Goal: Task Accomplishment & Management: Use online tool/utility

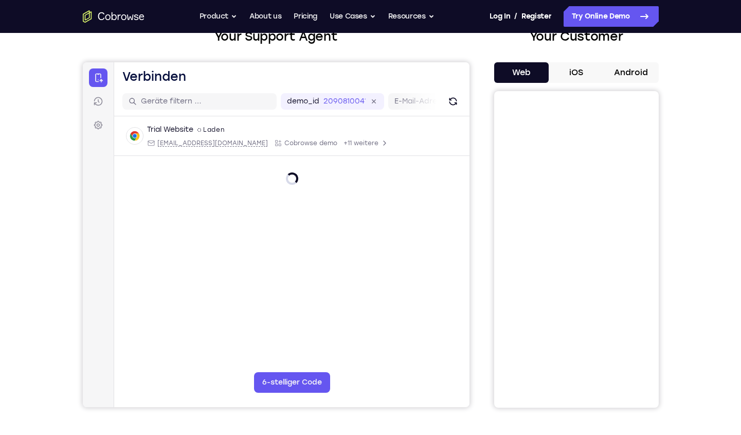
scroll to position [102, 0]
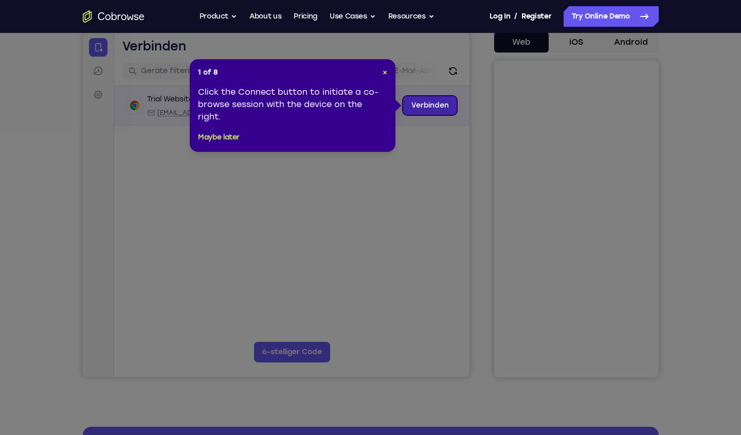
click at [425, 106] on link "Verbinden" at bounding box center [430, 105] width 54 height 19
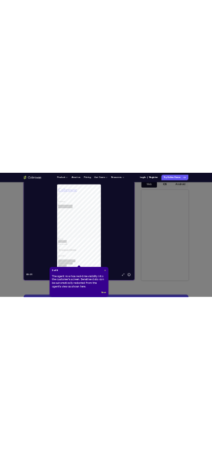
scroll to position [0, 0]
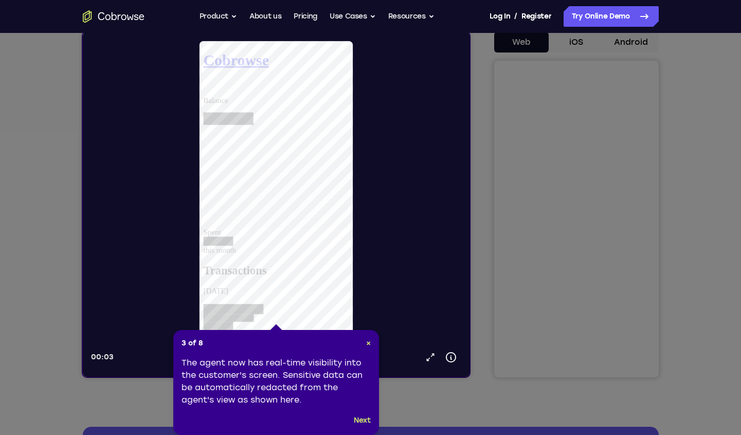
click at [367, 422] on button "Next" at bounding box center [362, 420] width 17 height 12
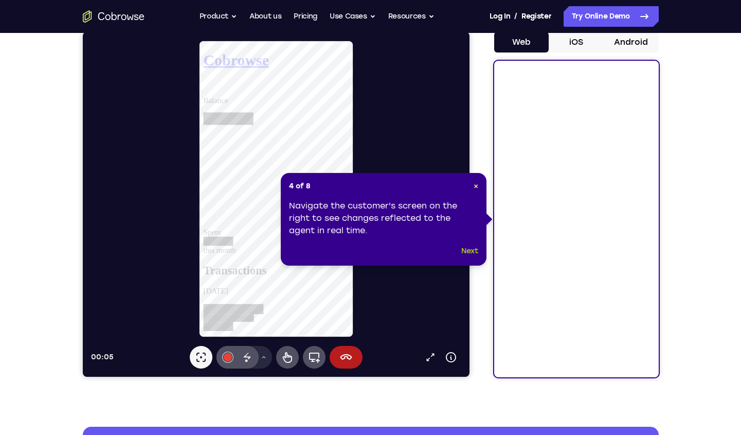
click at [472, 253] on button "Next" at bounding box center [469, 251] width 17 height 12
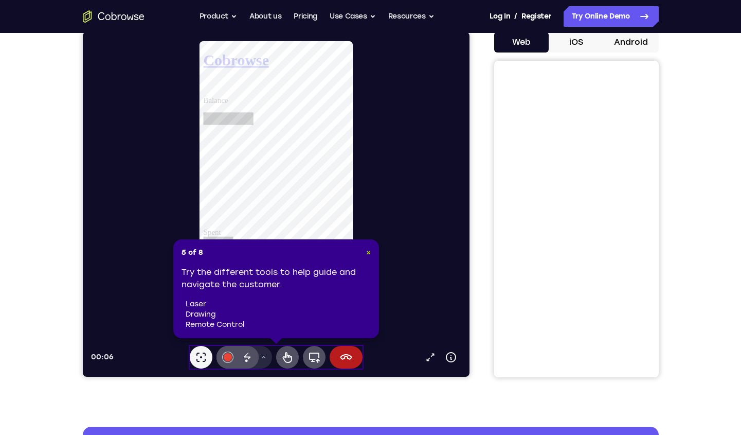
click at [369, 253] on span "×" at bounding box center [368, 252] width 5 height 9
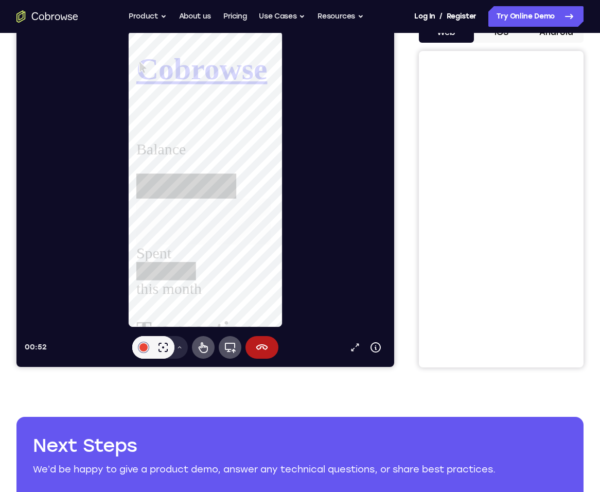
scroll to position [101, 0]
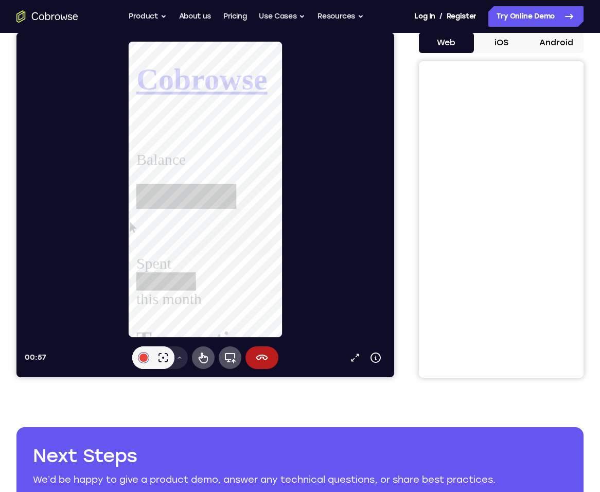
click at [403, 172] on div "Your Support Agent Your Customer Web iOS Android" at bounding box center [299, 187] width 567 height 380
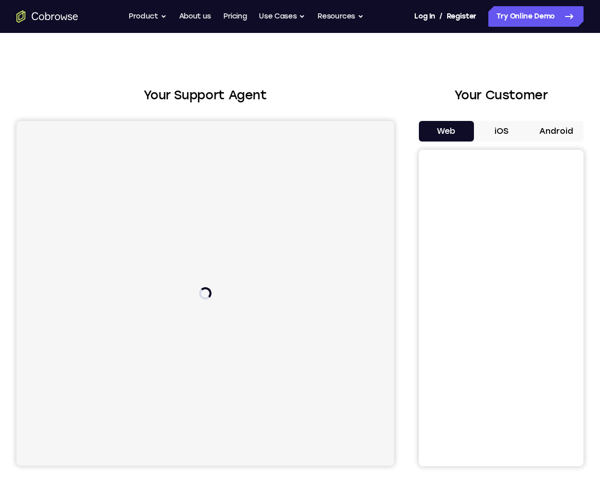
scroll to position [15, 0]
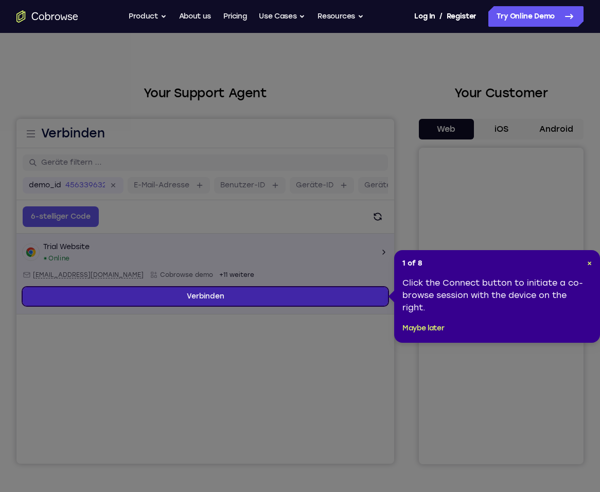
click at [240, 298] on link "Verbinden" at bounding box center [205, 296] width 365 height 19
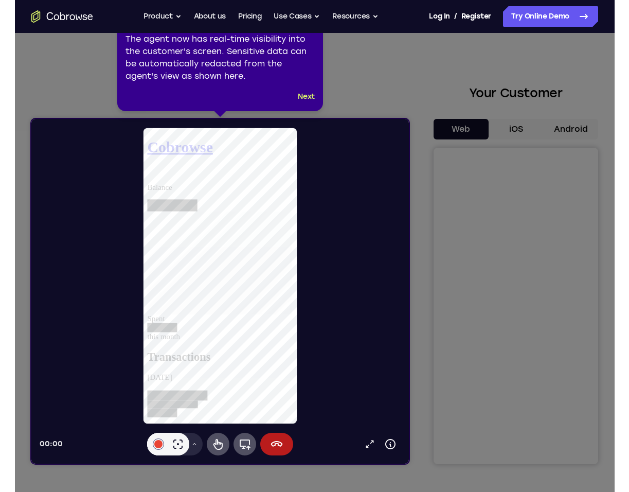
scroll to position [0, 0]
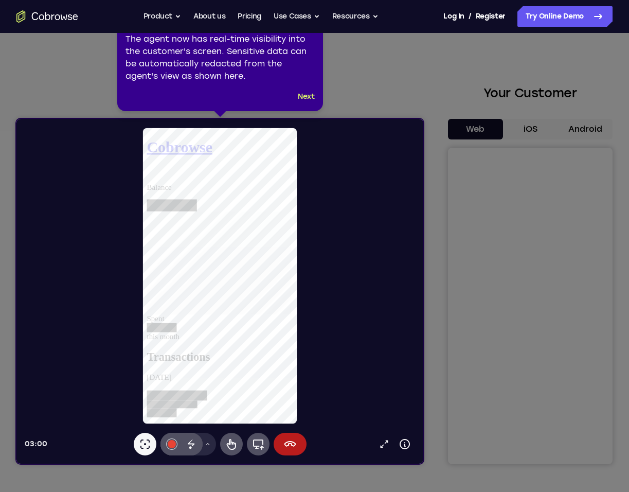
click at [483, 314] on icon at bounding box center [318, 246] width 637 height 492
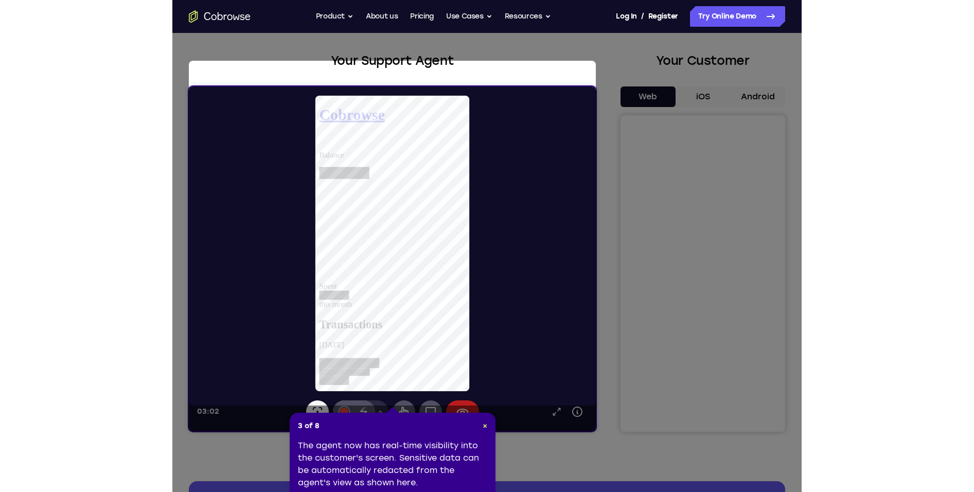
scroll to position [29, 0]
